Goal: Information Seeking & Learning: Learn about a topic

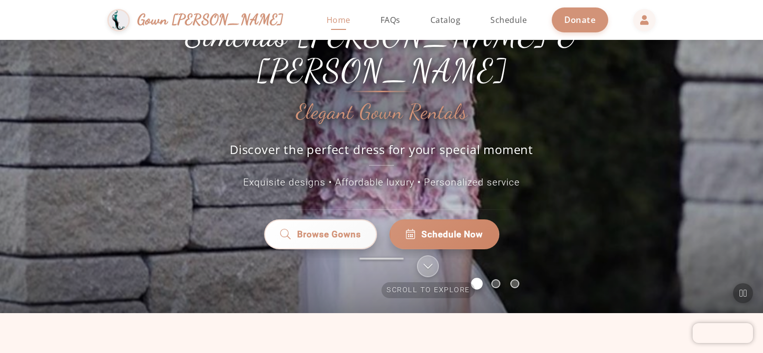
scroll to position [86, 0]
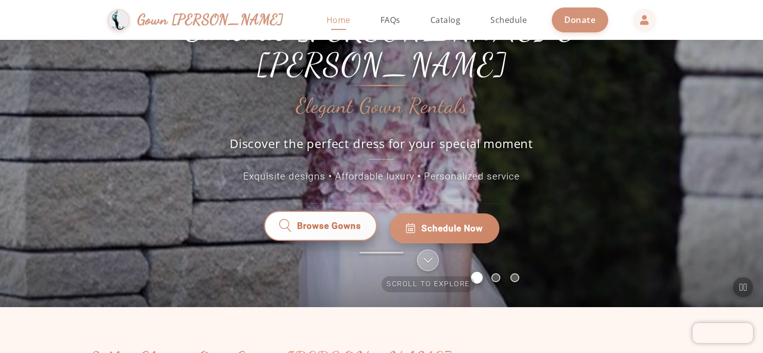
click at [321, 222] on span "Browse Gowns" at bounding box center [329, 228] width 64 height 13
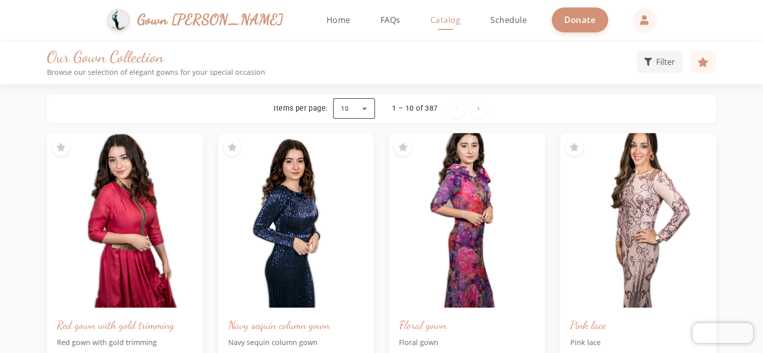
click at [364, 110] on div at bounding box center [354, 109] width 42 height 24
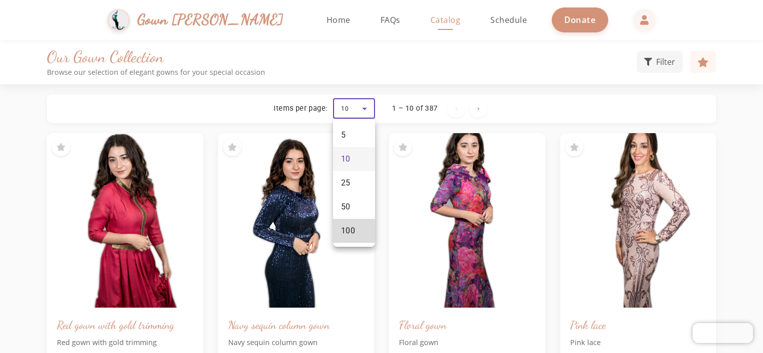
click at [349, 226] on span "100" at bounding box center [348, 231] width 14 height 12
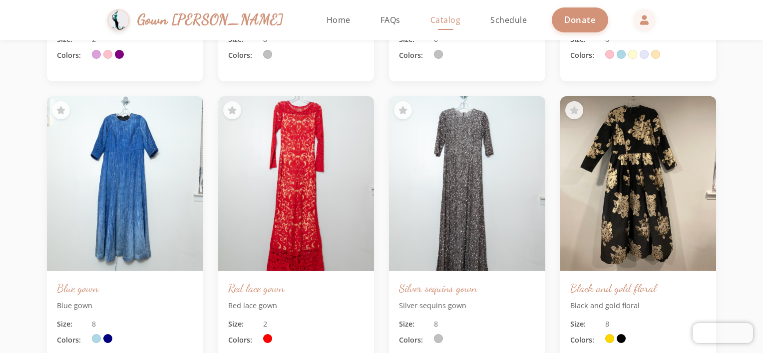
scroll to position [7207, 0]
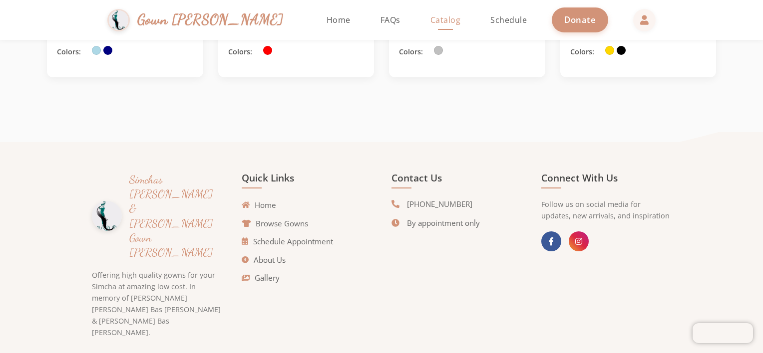
drag, startPoint x: 473, startPoint y: 204, endPoint x: 411, endPoint y: 206, distance: 61.9
click at [411, 206] on li "[PHONE_NUMBER]" at bounding box center [456, 204] width 130 height 11
copy span "[PHONE_NUMBER]"
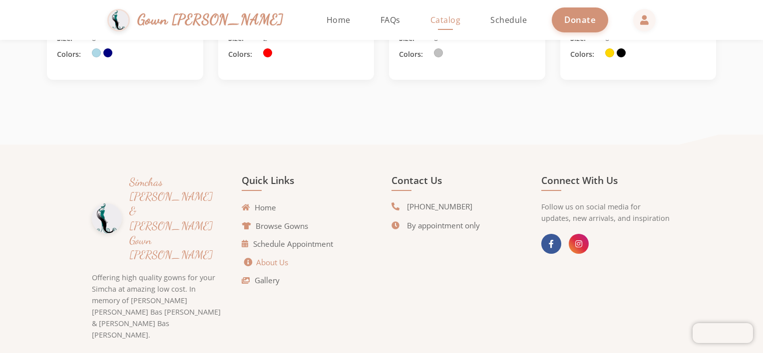
click at [271, 262] on link "About Us" at bounding box center [266, 262] width 44 height 11
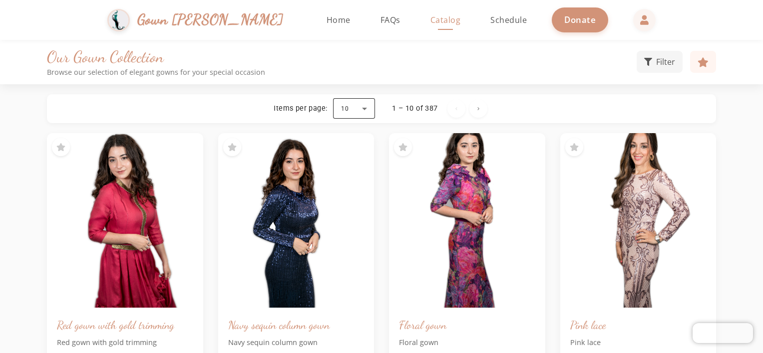
click at [368, 112] on div at bounding box center [354, 109] width 42 height 24
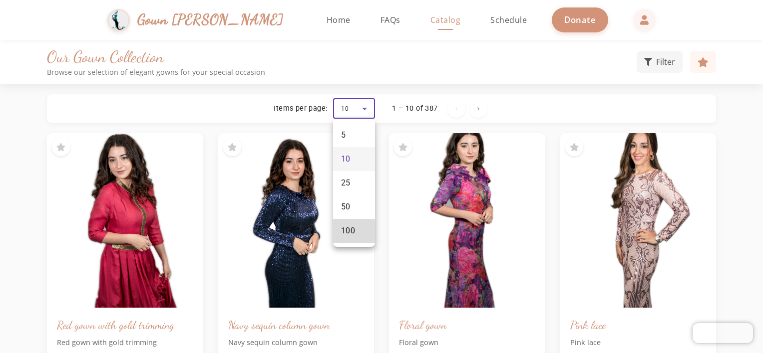
click at [357, 229] on mat-option "100" at bounding box center [354, 231] width 42 height 24
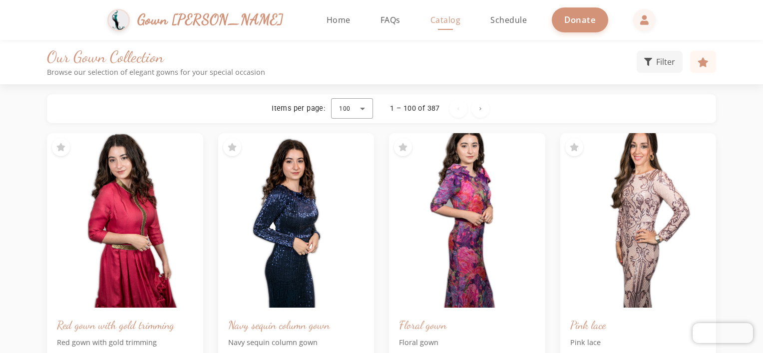
drag, startPoint x: 761, startPoint y: 138, endPoint x: 733, endPoint y: 92, distance: 54.0
click at [650, 72] on div "Filter" at bounding box center [675, 62] width 79 height 22
click at [652, 61] on button "Filter" at bounding box center [659, 61] width 46 height 22
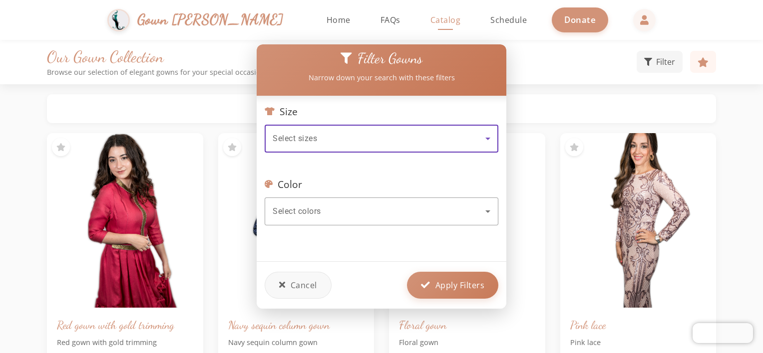
click at [609, 78] on div at bounding box center [381, 176] width 763 height 353
